Goal: Information Seeking & Learning: Find contact information

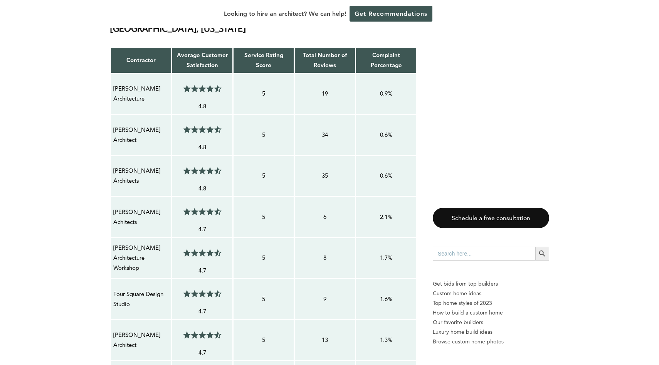
scroll to position [526, 0]
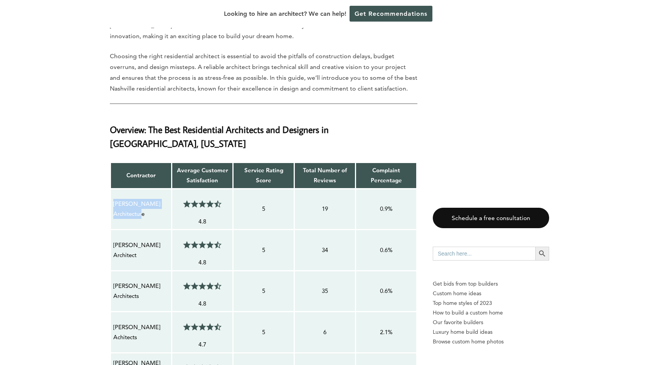
drag, startPoint x: 112, startPoint y: 188, endPoint x: 167, endPoint y: 196, distance: 55.7
click at [167, 196] on td "[PERSON_NAME] Architecture" at bounding box center [141, 208] width 61 height 41
copy p "[PERSON_NAME] Architecture"
drag, startPoint x: 142, startPoint y: 242, endPoint x: 113, endPoint y: 231, distance: 30.5
click at [113, 240] on p "[PERSON_NAME] Architect" at bounding box center [140, 250] width 55 height 20
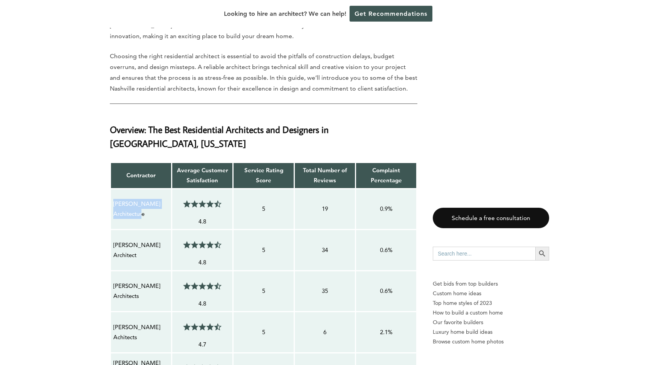
click at [141, 252] on td "[PERSON_NAME] Architect" at bounding box center [141, 250] width 61 height 41
drag, startPoint x: 146, startPoint y: 286, endPoint x: 113, endPoint y: 267, distance: 38.3
click at [113, 280] on div "[PERSON_NAME] Architects" at bounding box center [141, 290] width 56 height 21
copy p "[PERSON_NAME] Architects"
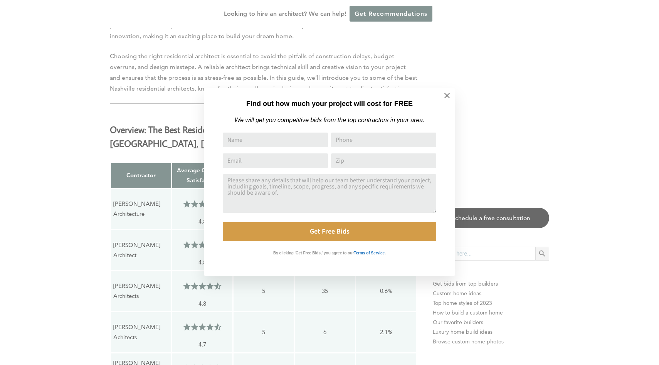
click at [141, 243] on div "Find out how much your project will cost for FREE We will get you competitive b…" at bounding box center [329, 182] width 659 height 365
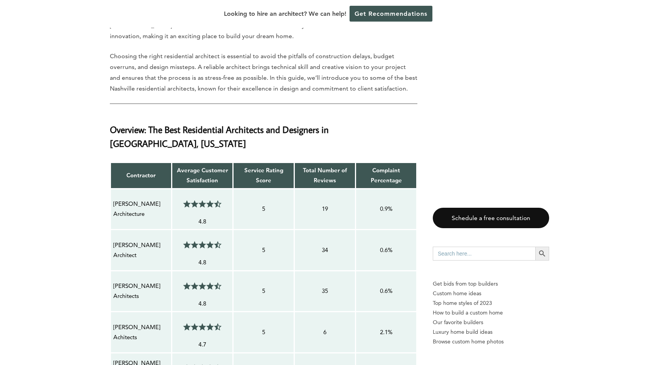
drag, startPoint x: 141, startPoint y: 241, endPoint x: 114, endPoint y: 232, distance: 27.8
click at [114, 240] on p "[PERSON_NAME] Architect" at bounding box center [140, 250] width 55 height 20
copy p "[PERSON_NAME] Architect"
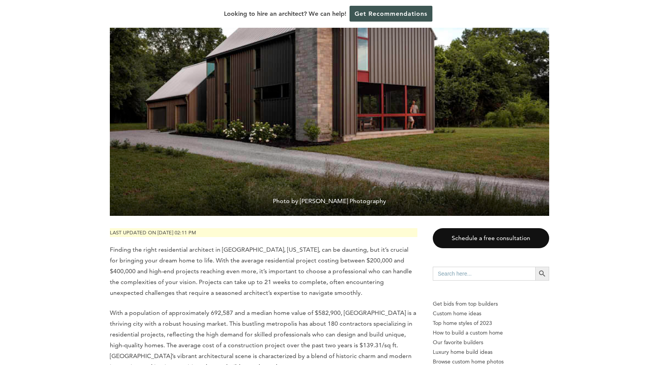
scroll to position [0, 0]
